Goal: Information Seeking & Learning: Understand process/instructions

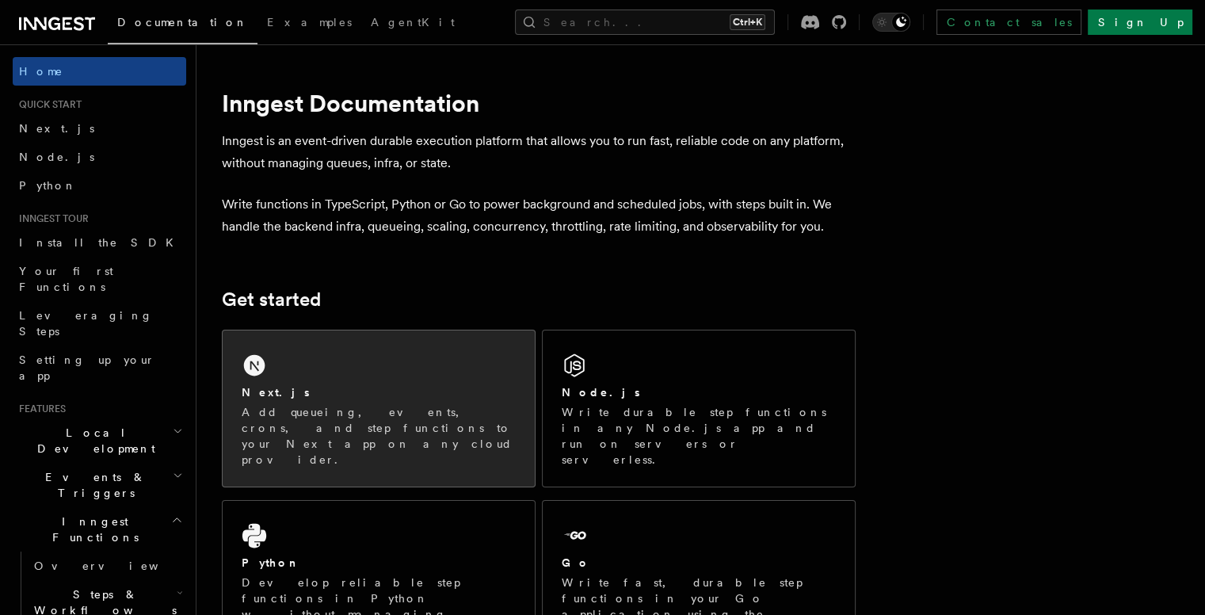
click at [379, 404] on p "Add queueing, events, crons, and step functions to your Next app on any cloud p…" at bounding box center [379, 435] width 274 height 63
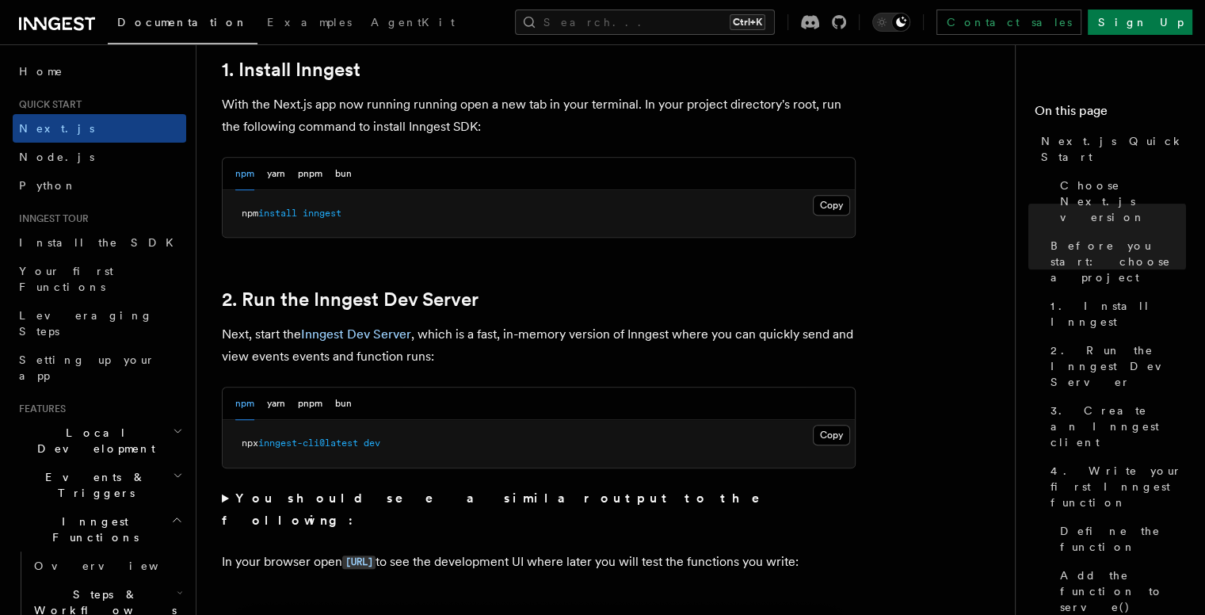
scroll to position [888, 0]
drag, startPoint x: 392, startPoint y: 434, endPoint x: 235, endPoint y: 442, distance: 156.3
click at [235, 442] on pre "npx inngest-cli@latest dev" at bounding box center [539, 444] width 632 height 48
copy span "npx inngest-cli@latest dev"
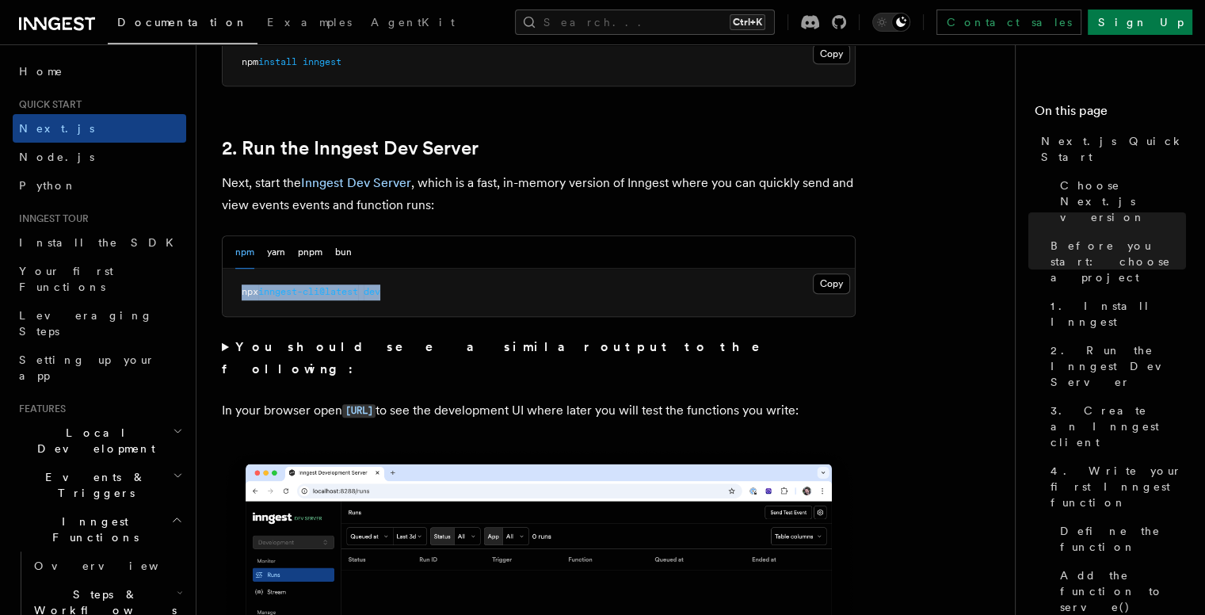
scroll to position [1068, 0]
